Goal: Task Accomplishment & Management: Complete application form

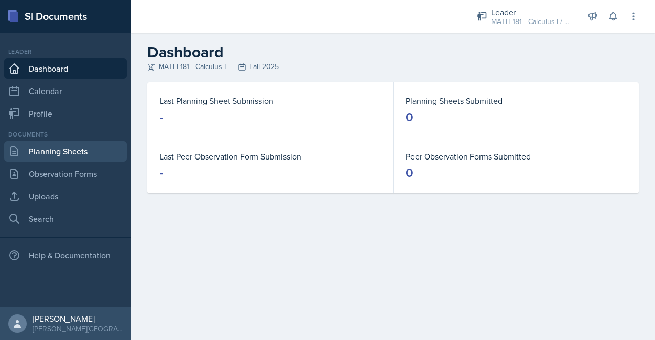
click at [57, 151] on link "Planning Sheets" at bounding box center [65, 151] width 123 height 20
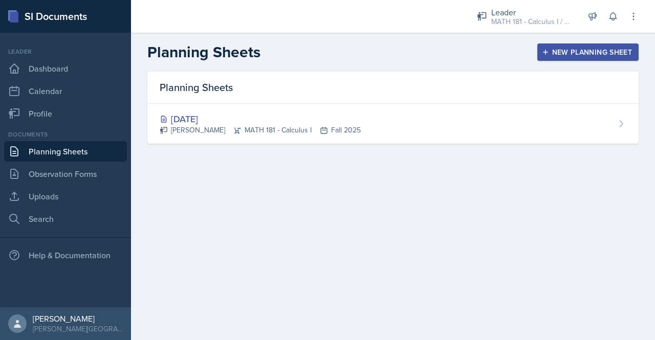
click at [591, 52] on div "New Planning Sheet" at bounding box center [588, 52] width 88 height 8
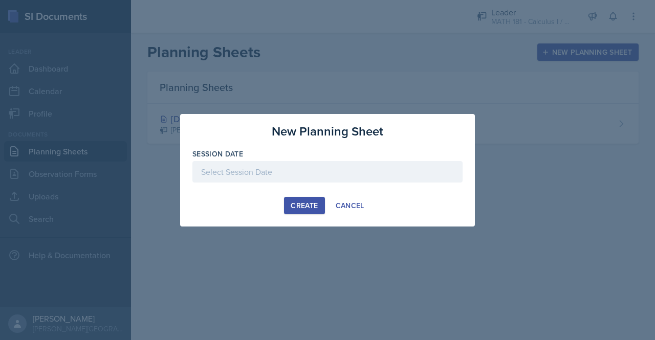
click at [280, 178] on div at bounding box center [327, 171] width 270 height 21
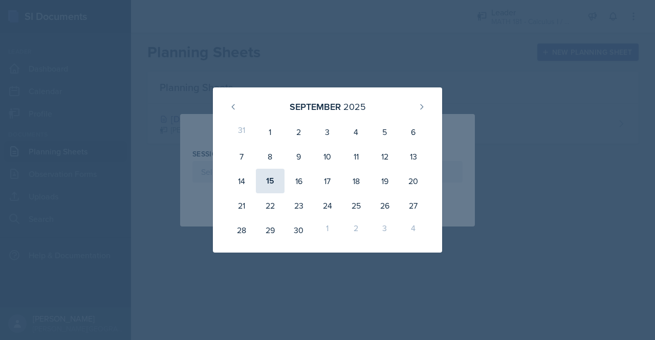
click at [270, 178] on div "15" at bounding box center [270, 181] width 29 height 25
type input "[DATE]"
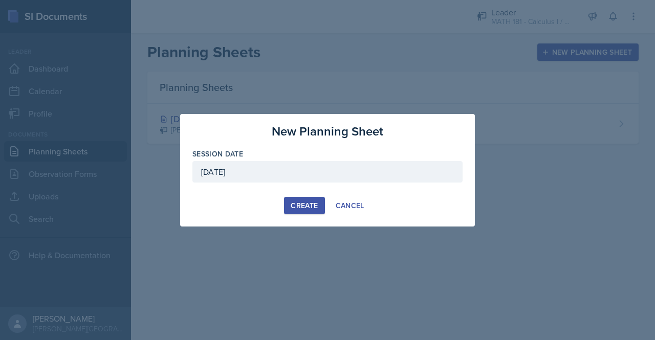
click at [301, 202] on div "Create" at bounding box center [303, 205] width 27 height 8
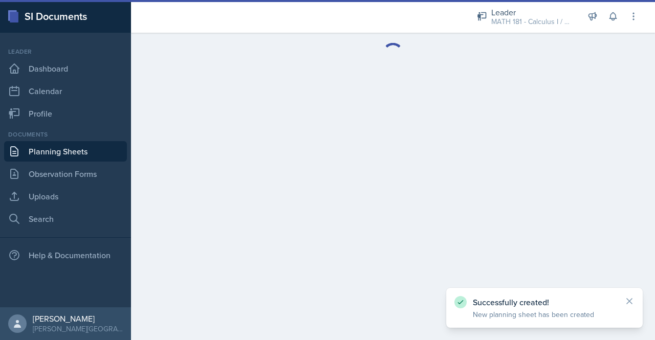
click at [622, 302] on div "Successfully created! New planning sheet has been created" at bounding box center [544, 308] width 180 height 24
click at [632, 302] on icon at bounding box center [629, 301] width 10 height 10
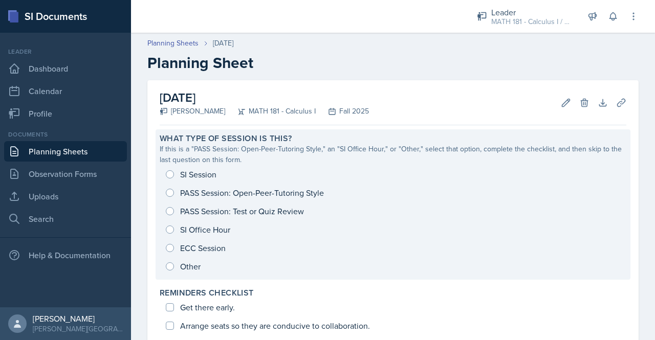
click at [171, 191] on div "SI Session PASS Session: Open-Peer-Tutoring Style PASS Session: Test or Quiz Re…" at bounding box center [393, 220] width 466 height 110
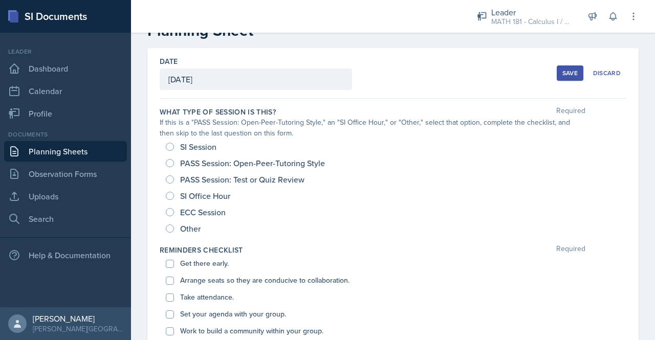
scroll to position [33, 0]
click at [170, 161] on input "PASS Session: Open-Peer-Tutoring Style" at bounding box center [170, 163] width 8 height 8
radio input "true"
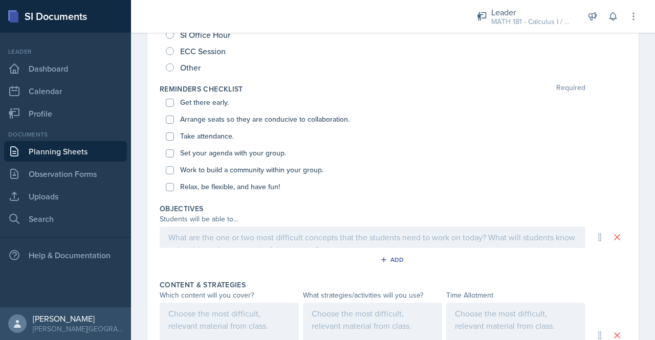
scroll to position [194, 0]
click at [169, 100] on input "Get there early." at bounding box center [170, 102] width 8 height 8
checkbox input "true"
click at [169, 120] on input "Arrange seats so they are conducive to collaboration." at bounding box center [170, 119] width 8 height 8
checkbox input "true"
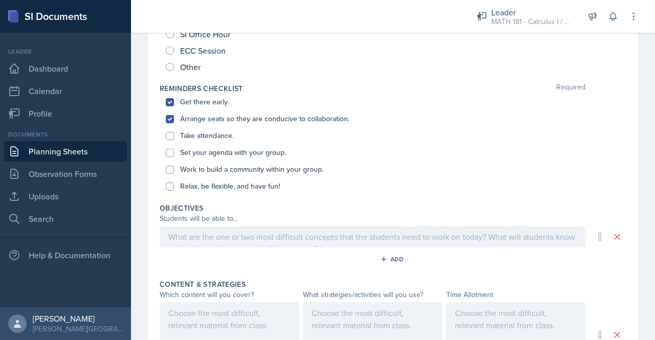
click at [171, 140] on div "Take attendance." at bounding box center [393, 135] width 454 height 17
click at [171, 137] on input "Take attendance." at bounding box center [170, 136] width 8 height 8
checkbox input "true"
click at [175, 156] on div "Set your agenda with your group." at bounding box center [393, 152] width 454 height 17
click at [168, 151] on input "Set your agenda with your group." at bounding box center [170, 153] width 8 height 8
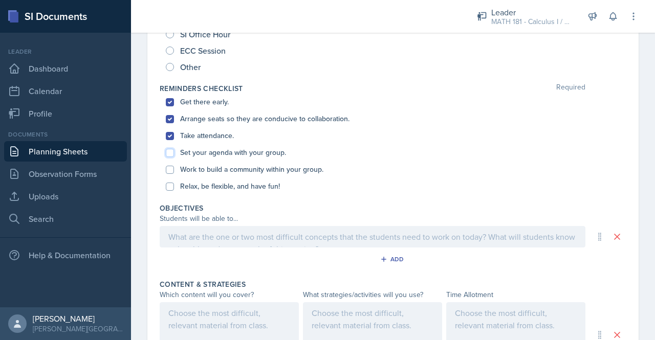
checkbox input "true"
click at [171, 167] on input "Work to build a community within your group." at bounding box center [170, 170] width 8 height 8
checkbox input "true"
click at [172, 187] on input "Relax, be flexible, and have fun!" at bounding box center [170, 187] width 8 height 8
checkbox input "true"
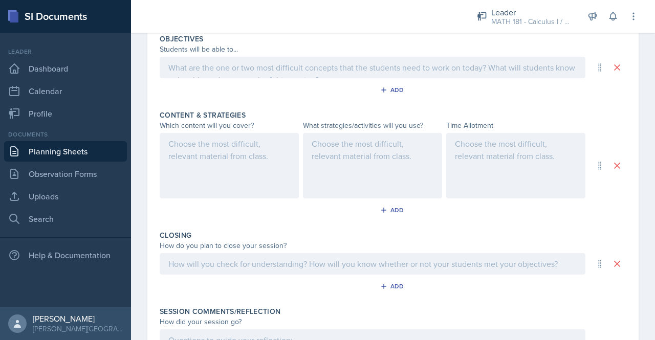
scroll to position [476, 0]
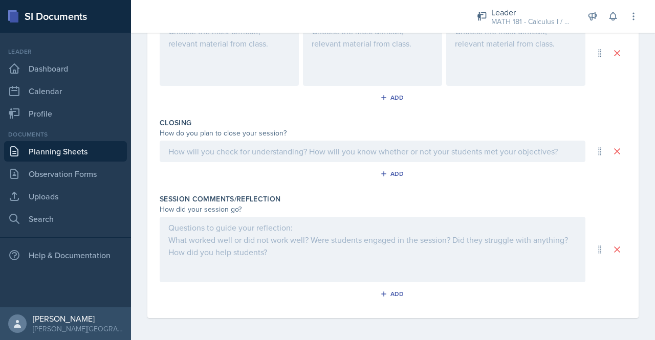
click at [237, 234] on div at bounding box center [372, 249] width 425 height 65
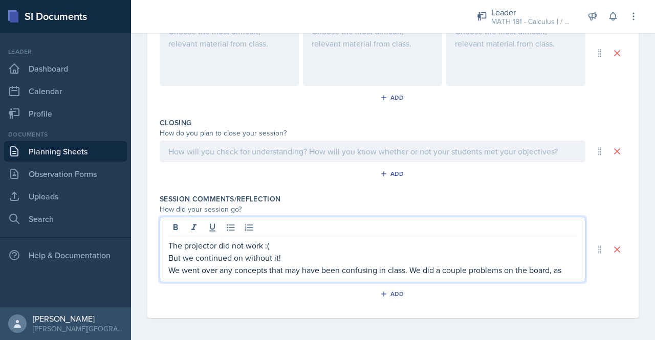
scroll to position [486, 0]
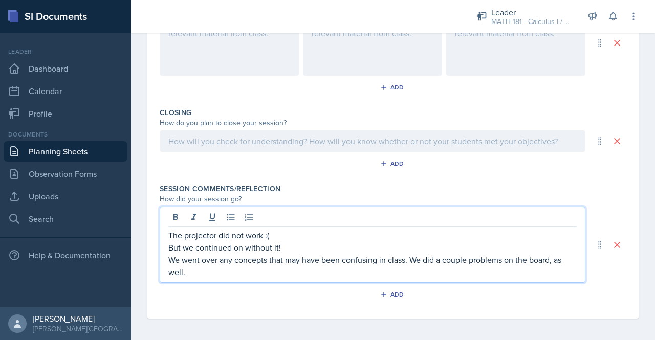
click at [348, 184] on div "Session Comments/Reflection" at bounding box center [393, 189] width 466 height 10
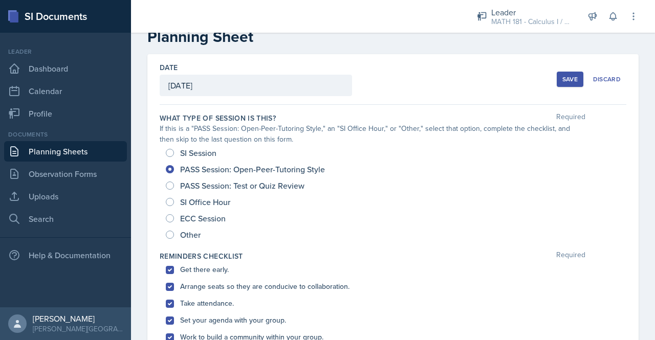
scroll to position [0, 0]
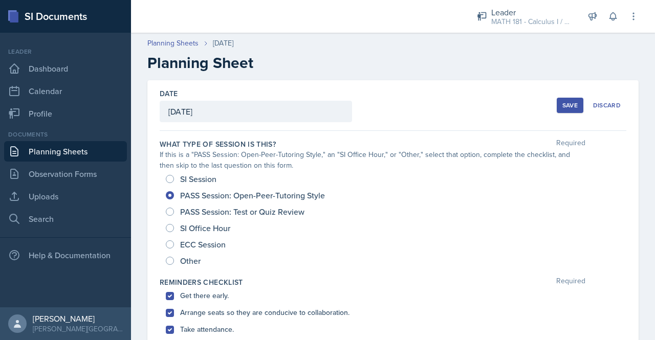
click at [562, 104] on div "Save" at bounding box center [569, 105] width 15 height 8
